Goal: Task Accomplishment & Management: Complete application form

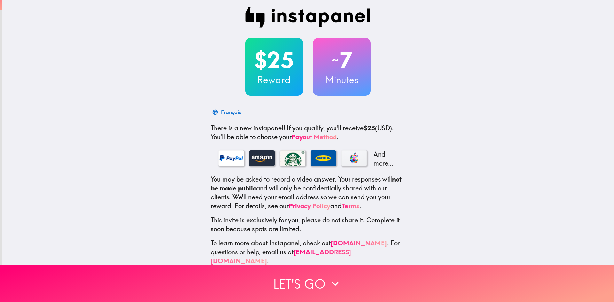
scroll to position [4, 0]
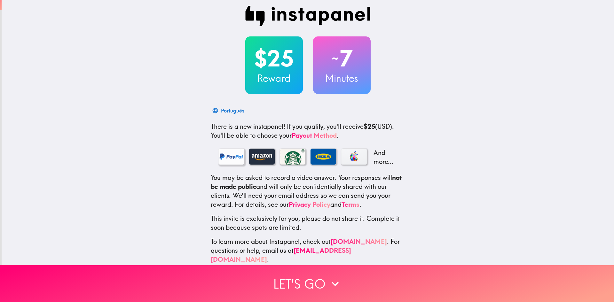
click at [230, 160] on div at bounding box center [232, 157] width 26 height 16
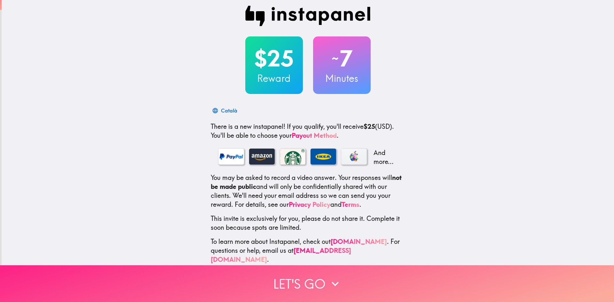
click at [282, 286] on button "Let's go" at bounding box center [307, 284] width 614 height 37
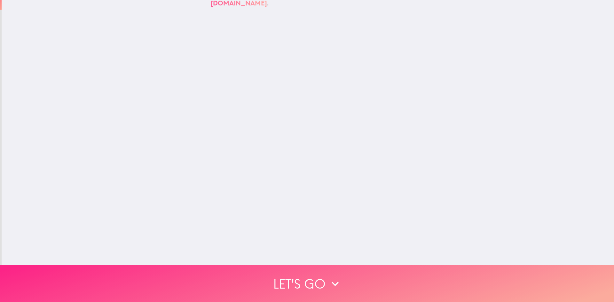
scroll to position [0, 0]
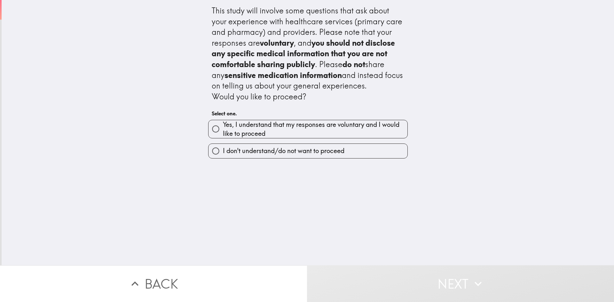
click at [265, 127] on span "Yes, I understand that my responses are voluntary and I would like to proceed" at bounding box center [315, 129] width 185 height 18
click at [223, 127] on input "Yes, I understand that my responses are voluntary and I would like to proceed" at bounding box center [216, 129] width 14 height 14
radio input "true"
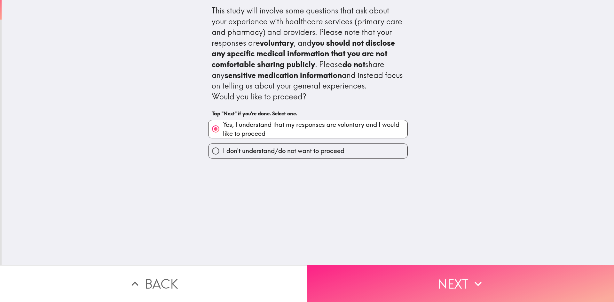
click at [397, 273] on button "Next" at bounding box center [460, 284] width 307 height 37
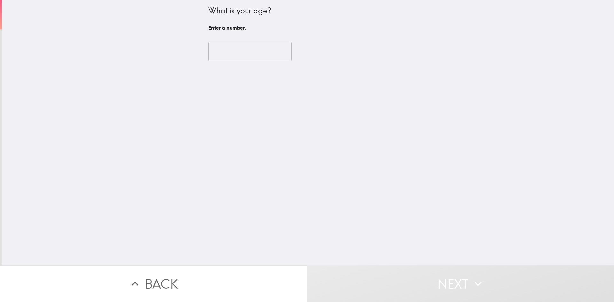
click at [259, 53] on input "number" at bounding box center [250, 52] width 84 height 20
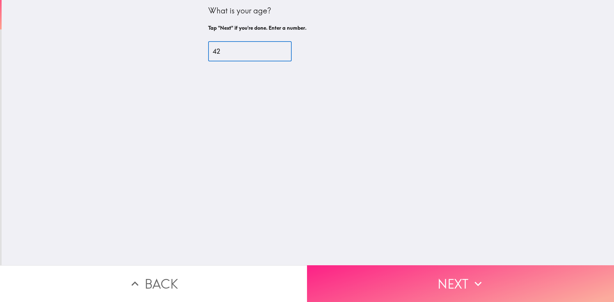
type input "42"
click at [456, 276] on button "Next" at bounding box center [460, 284] width 307 height 37
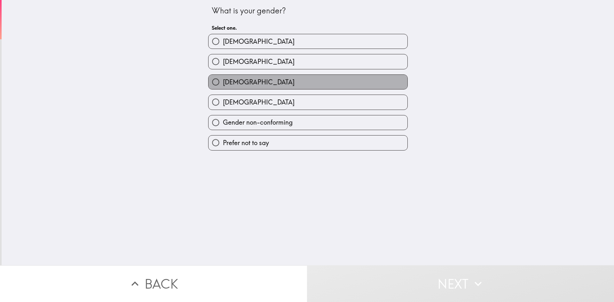
click at [299, 86] on label "[DEMOGRAPHIC_DATA]" at bounding box center [308, 82] width 199 height 14
click at [223, 86] on input "[DEMOGRAPHIC_DATA]" at bounding box center [216, 82] width 14 height 14
radio input "true"
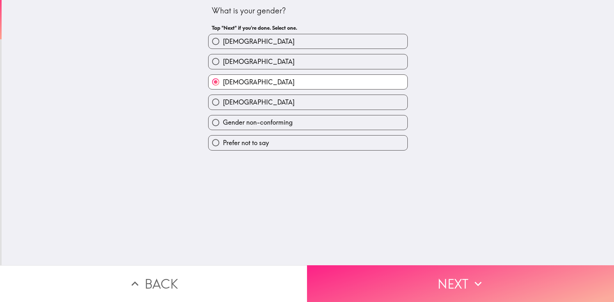
click at [436, 287] on button "Next" at bounding box center [460, 284] width 307 height 37
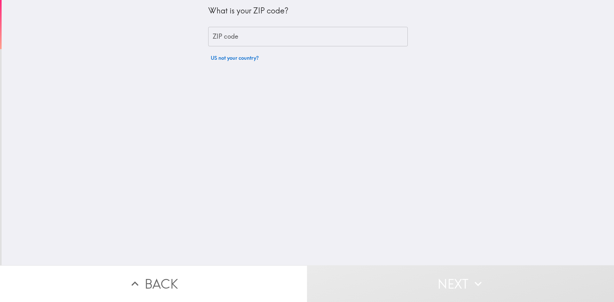
click at [283, 39] on input "ZIP code" at bounding box center [308, 37] width 200 height 20
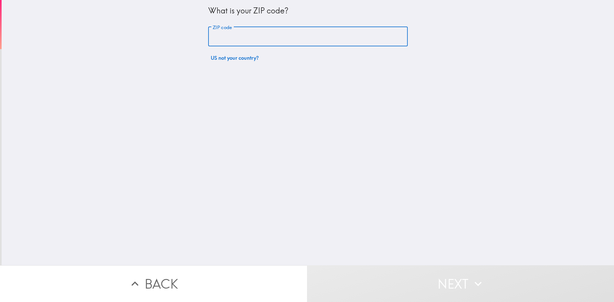
type input "48093"
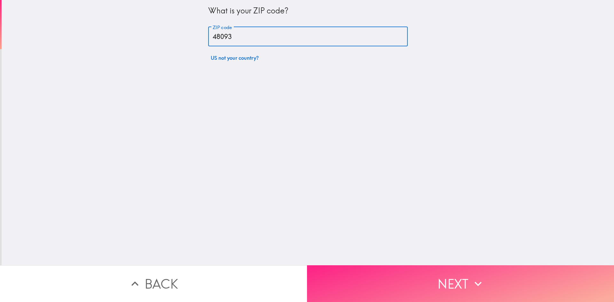
click at [438, 297] on button "Next" at bounding box center [460, 284] width 307 height 37
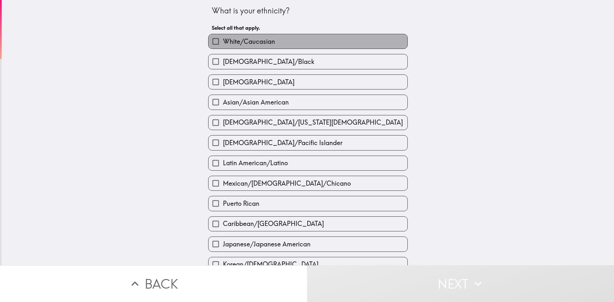
click at [323, 42] on label "White/Caucasian" at bounding box center [308, 41] width 199 height 14
click at [223, 42] on input "White/Caucasian" at bounding box center [216, 41] width 14 height 14
checkbox input "true"
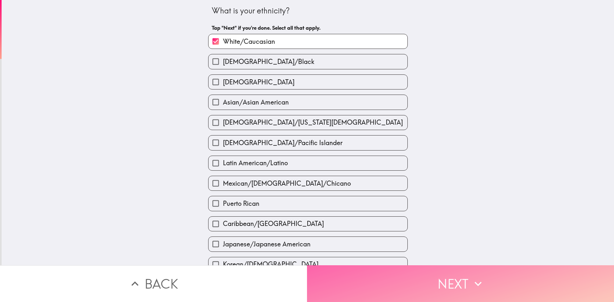
click at [455, 276] on button "Next" at bounding box center [460, 284] width 307 height 37
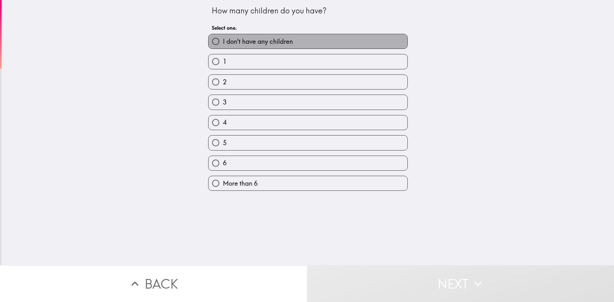
click at [298, 41] on label "I don't have any children" at bounding box center [308, 41] width 199 height 14
click at [223, 41] on input "I don't have any children" at bounding box center [216, 41] width 14 height 14
radio input "true"
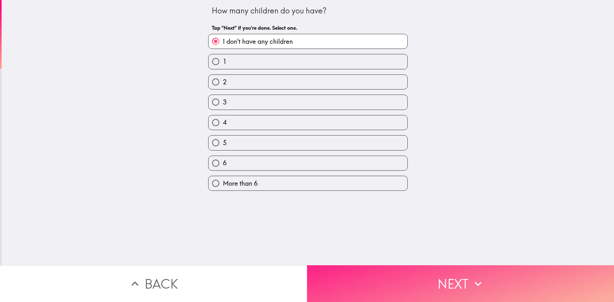
click at [427, 288] on button "Next" at bounding box center [460, 284] width 307 height 37
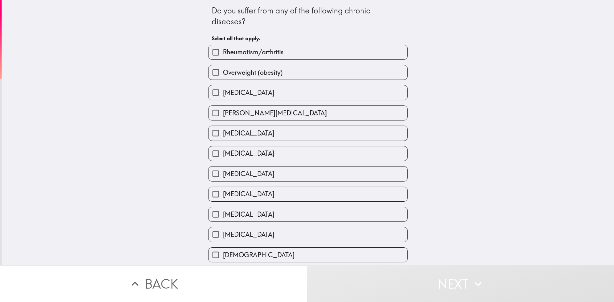
click at [305, 74] on label "Overweight (obesity)" at bounding box center [308, 72] width 199 height 14
click at [223, 74] on input "Overweight (obesity)" at bounding box center [216, 72] width 14 height 14
checkbox input "true"
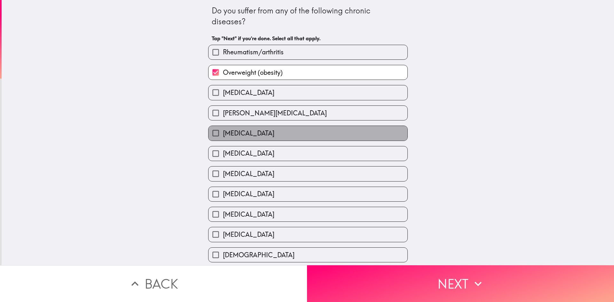
click at [277, 130] on label "[MEDICAL_DATA]" at bounding box center [308, 133] width 199 height 14
click at [223, 130] on input "[MEDICAL_DATA]" at bounding box center [216, 133] width 14 height 14
checkbox input "true"
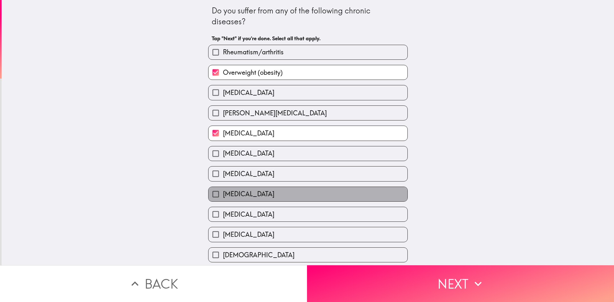
click at [267, 190] on label "[MEDICAL_DATA]" at bounding box center [308, 194] width 199 height 14
click at [223, 190] on input "[MEDICAL_DATA]" at bounding box center [216, 194] width 14 height 14
checkbox input "true"
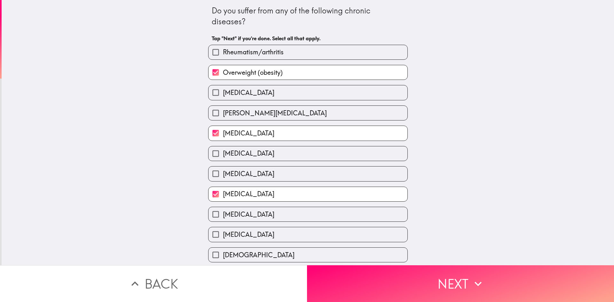
click at [276, 251] on label "[DEMOGRAPHIC_DATA]" at bounding box center [308, 255] width 199 height 14
click at [223, 251] on input "[DEMOGRAPHIC_DATA]" at bounding box center [216, 255] width 14 height 14
checkbox input "true"
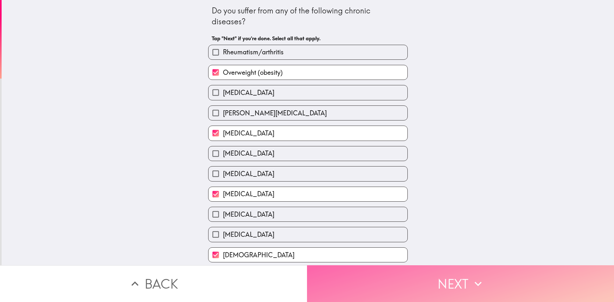
click at [449, 283] on button "Next" at bounding box center [460, 284] width 307 height 37
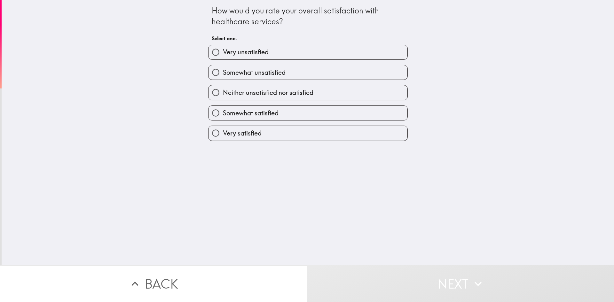
click at [300, 77] on label "Somewhat unsatisfied" at bounding box center [308, 72] width 199 height 14
click at [223, 77] on input "Somewhat unsatisfied" at bounding box center [216, 72] width 14 height 14
radio input "true"
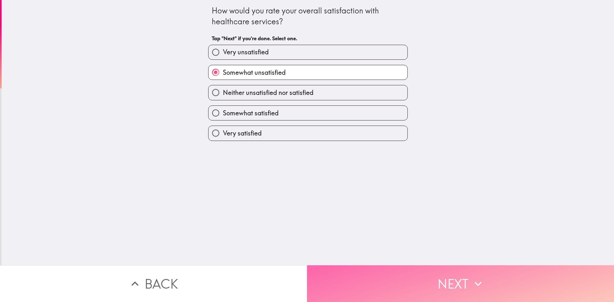
click at [426, 284] on button "Next" at bounding box center [460, 284] width 307 height 37
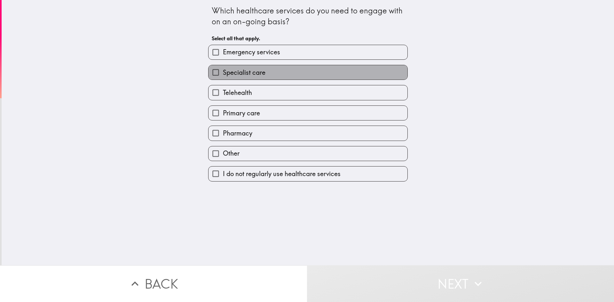
click at [255, 69] on span "Specialist care" at bounding box center [244, 72] width 43 height 9
click at [223, 69] on input "Specialist care" at bounding box center [216, 72] width 14 height 14
checkbox input "true"
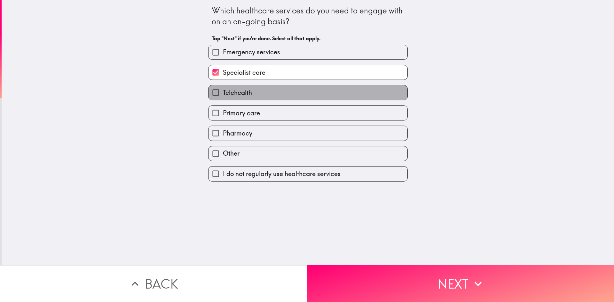
click at [260, 87] on label "Telehealth" at bounding box center [308, 92] width 199 height 14
click at [223, 87] on input "Telehealth" at bounding box center [216, 92] width 14 height 14
checkbox input "true"
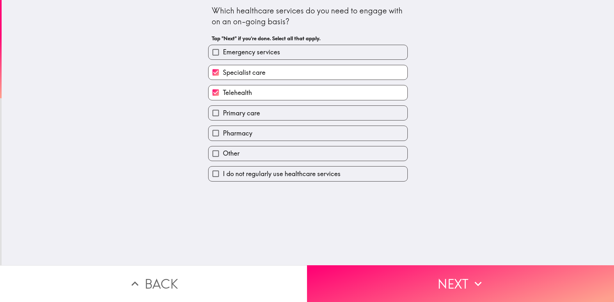
click at [266, 115] on label "Primary care" at bounding box center [308, 113] width 199 height 14
click at [223, 115] on input "Primary care" at bounding box center [216, 113] width 14 height 14
checkbox input "true"
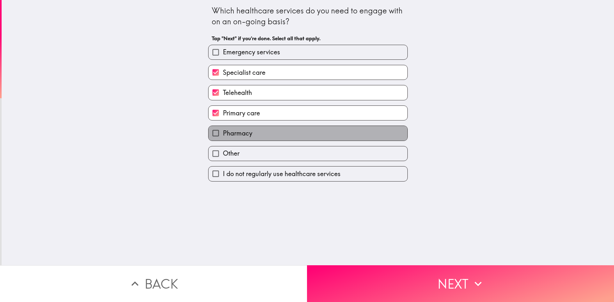
click at [263, 132] on label "Pharmacy" at bounding box center [308, 133] width 199 height 14
click at [223, 132] on input "Pharmacy" at bounding box center [216, 133] width 14 height 14
checkbox input "true"
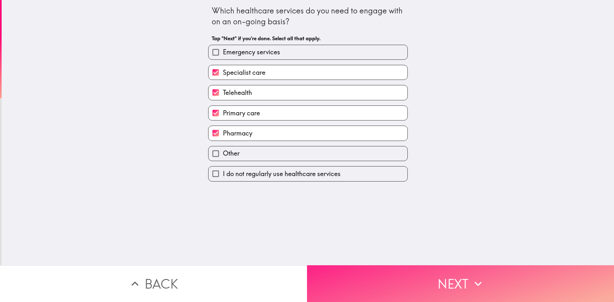
click at [433, 289] on button "Next" at bounding box center [460, 284] width 307 height 37
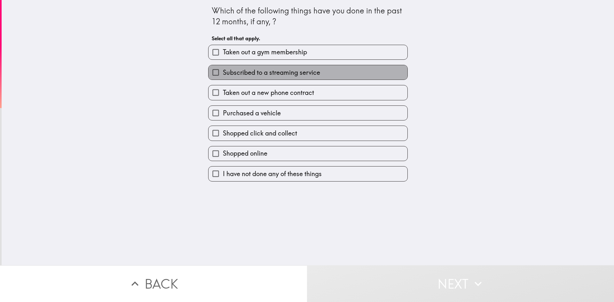
click at [285, 70] on span "Subscribed to a streaming service" at bounding box center [271, 72] width 97 height 9
click at [223, 70] on input "Subscribed to a streaming service" at bounding box center [216, 72] width 14 height 14
checkbox input "true"
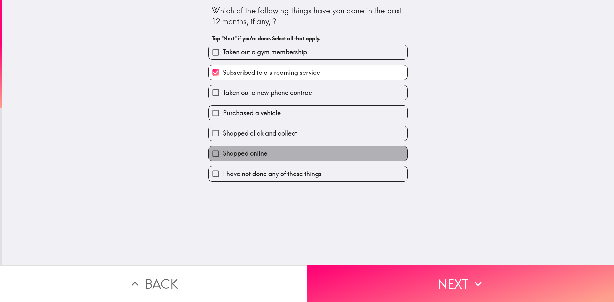
click at [263, 150] on span "Shopped online" at bounding box center [245, 153] width 44 height 9
click at [223, 150] on input "Shopped online" at bounding box center [216, 154] width 14 height 14
checkbox input "true"
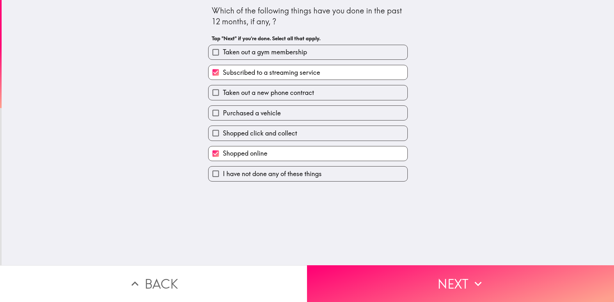
click at [291, 131] on span "Shopped click and collect" at bounding box center [260, 133] width 74 height 9
click at [223, 131] on input "Shopped click and collect" at bounding box center [216, 133] width 14 height 14
checkbox input "true"
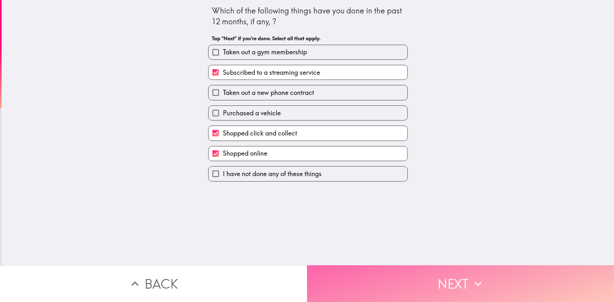
click at [414, 275] on button "Next" at bounding box center [460, 284] width 307 height 37
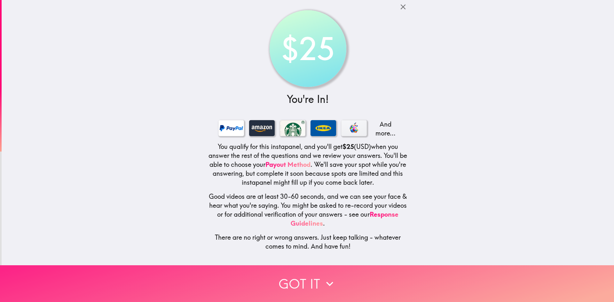
click at [318, 286] on button "Got it" at bounding box center [307, 284] width 614 height 37
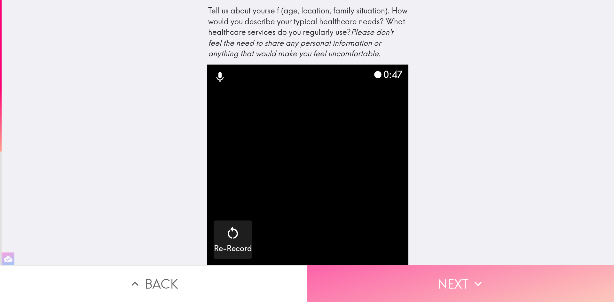
click at [448, 284] on button "Next" at bounding box center [460, 284] width 307 height 37
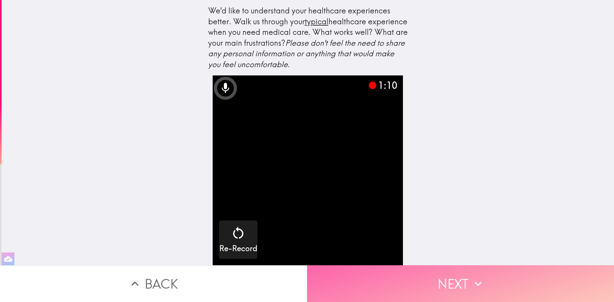
click at [446, 289] on button "Next" at bounding box center [460, 284] width 307 height 37
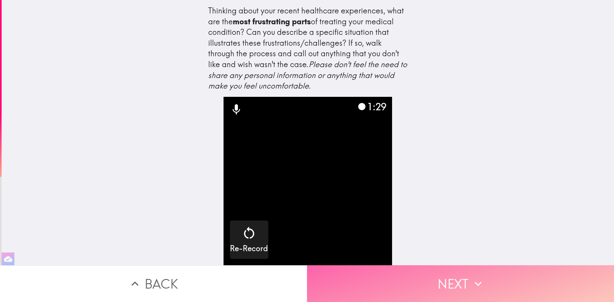
click at [437, 279] on button "Next" at bounding box center [460, 284] width 307 height 37
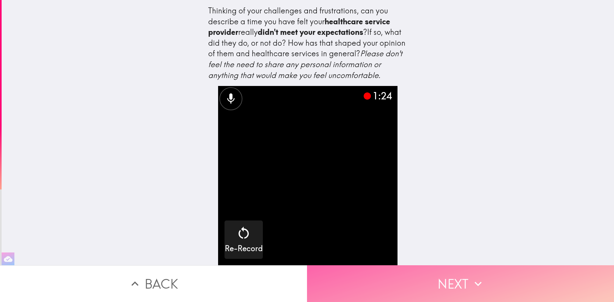
click at [451, 283] on button "Next" at bounding box center [460, 284] width 307 height 37
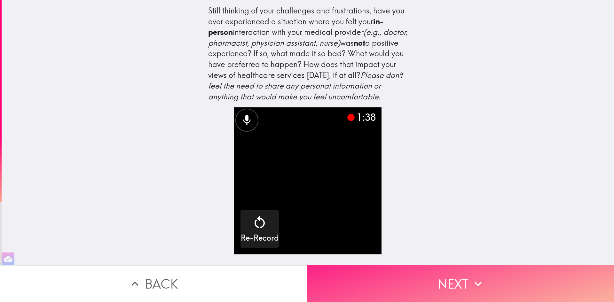
click at [486, 288] on button "Next" at bounding box center [460, 284] width 307 height 37
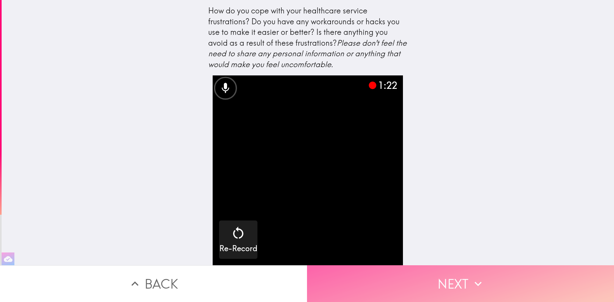
click at [447, 285] on button "Next" at bounding box center [460, 284] width 307 height 37
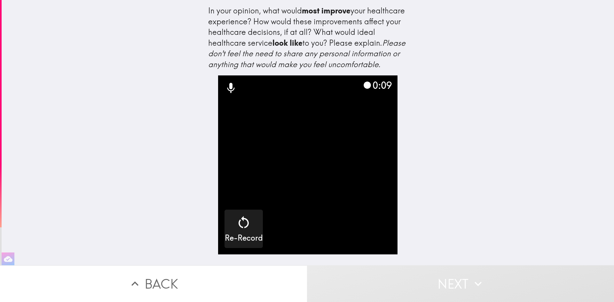
click at [366, 90] on icon at bounding box center [367, 85] width 9 height 9
click at [369, 89] on icon at bounding box center [367, 85] width 7 height 7
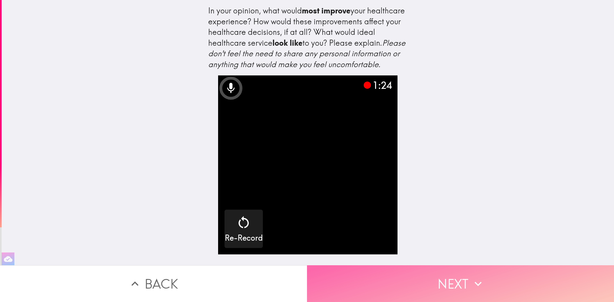
click at [463, 288] on button "Next" at bounding box center [460, 284] width 307 height 37
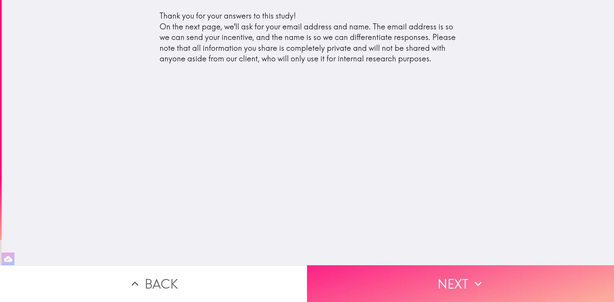
click at [425, 286] on button "Next" at bounding box center [460, 284] width 307 height 37
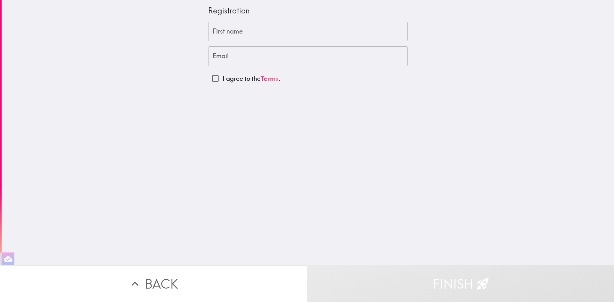
click at [274, 27] on input "First name" at bounding box center [308, 32] width 200 height 20
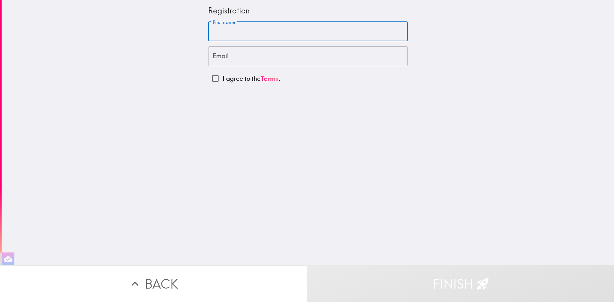
type input "[PERSON_NAME]"
type input "[EMAIL_ADDRESS][DOMAIN_NAME]"
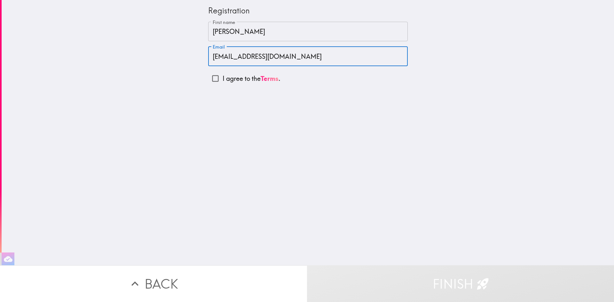
click at [285, 56] on input "[EMAIL_ADDRESS][DOMAIN_NAME]" at bounding box center [308, 56] width 200 height 20
click at [455, 71] on div "Registration First name [PERSON_NAME] First name Email [EMAIL_ADDRESS][DOMAIN_N…" at bounding box center [308, 133] width 613 height 266
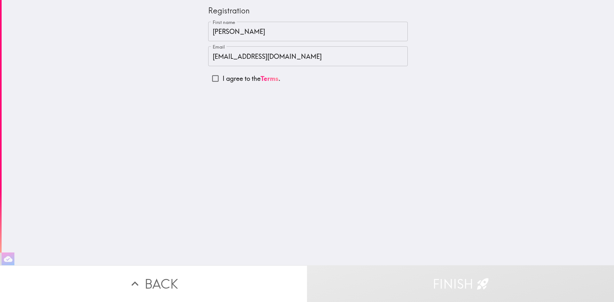
click at [348, 52] on input "[EMAIL_ADDRESS][DOMAIN_NAME]" at bounding box center [308, 56] width 200 height 20
click at [361, 96] on div "Registration First name [PERSON_NAME] First name Email [EMAIL_ADDRESS][DOMAIN_N…" at bounding box center [308, 133] width 613 height 266
click at [219, 78] on input "I agree to the Terms ." at bounding box center [215, 78] width 14 height 14
checkbox input "true"
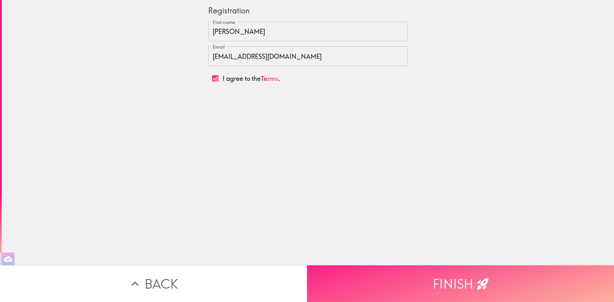
click at [455, 286] on button "Finish" at bounding box center [460, 284] width 307 height 37
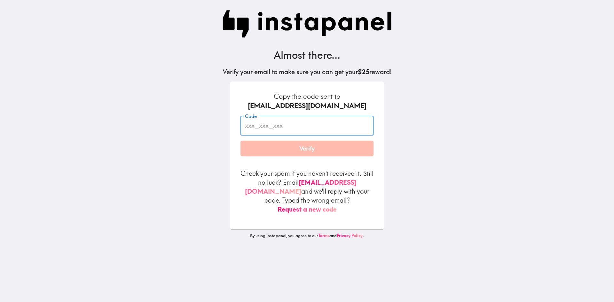
click at [270, 123] on input "Code" at bounding box center [307, 126] width 133 height 20
click at [271, 123] on input "Code" at bounding box center [307, 126] width 133 height 20
type input "M5J_GTT_5A7"
click at [332, 155] on button "Verify" at bounding box center [307, 149] width 133 height 16
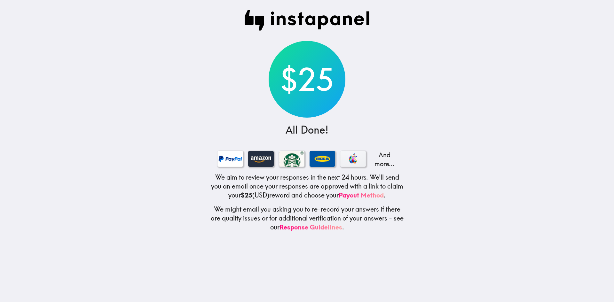
click at [147, 149] on main "$25 All Done! And more... We aim to review your responses in the next 24 hours.…" at bounding box center [307, 151] width 614 height 302
click at [161, 193] on main "$25 All Done! And more... We aim to review your responses in the next 24 hours.…" at bounding box center [307, 151] width 614 height 302
